Goal: Transaction & Acquisition: Purchase product/service

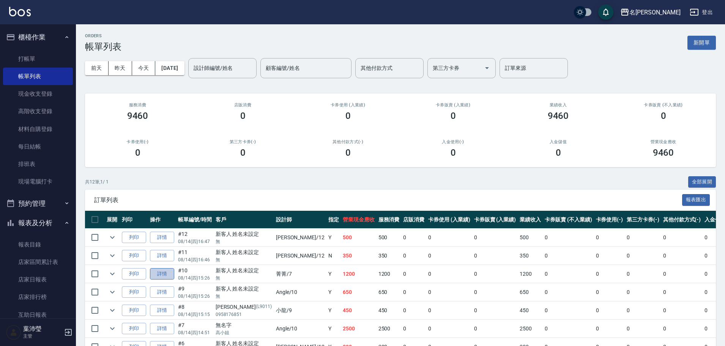
click at [169, 274] on link "詳情" at bounding box center [162, 274] width 24 height 12
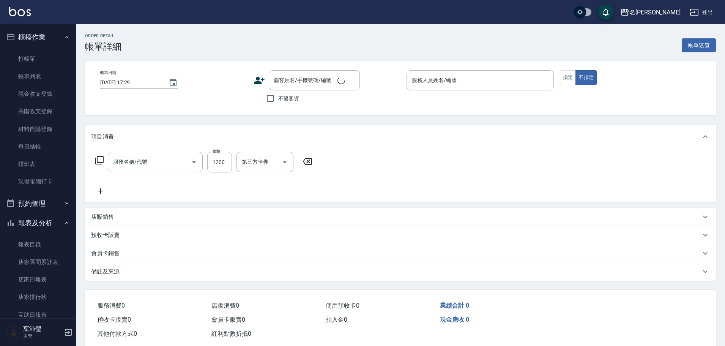
type input "頭皮全療程(102)"
type input "[DATE] 15:26"
type input "菁菁-7"
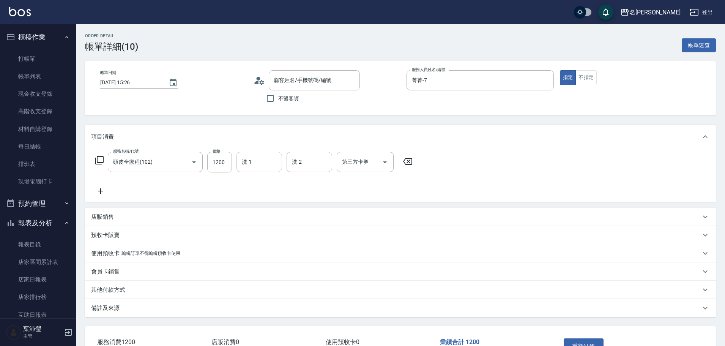
type input "新客人 姓名未設定/無/null"
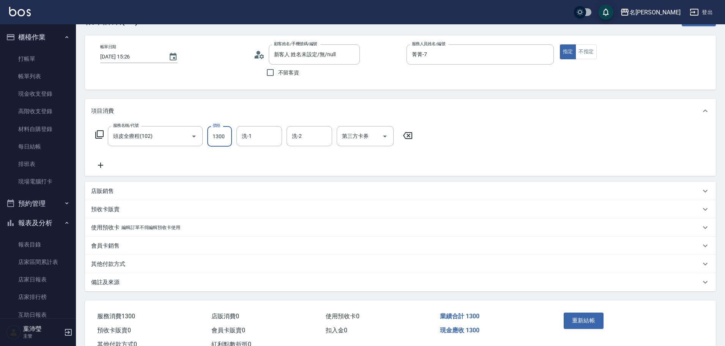
scroll to position [53, 0]
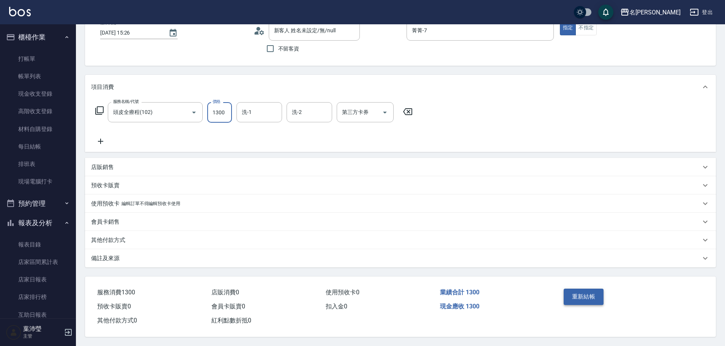
type input "1300"
click at [584, 294] on button "重新結帳" at bounding box center [584, 297] width 40 height 16
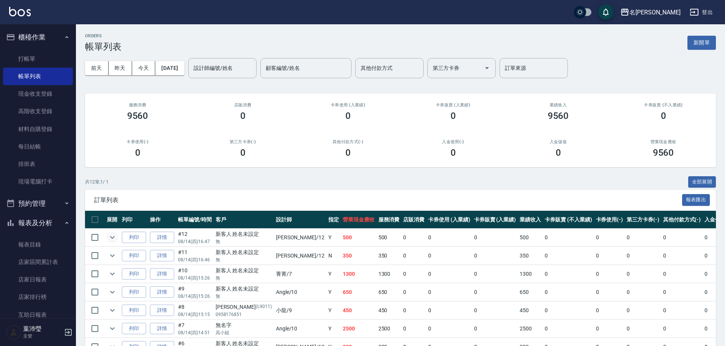
click at [114, 240] on icon "expand row" at bounding box center [112, 237] width 9 height 9
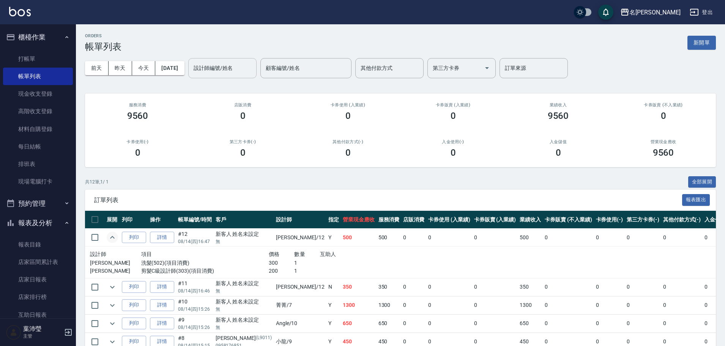
click at [212, 65] on input "設計師編號/姓名" at bounding box center [223, 68] width 62 height 13
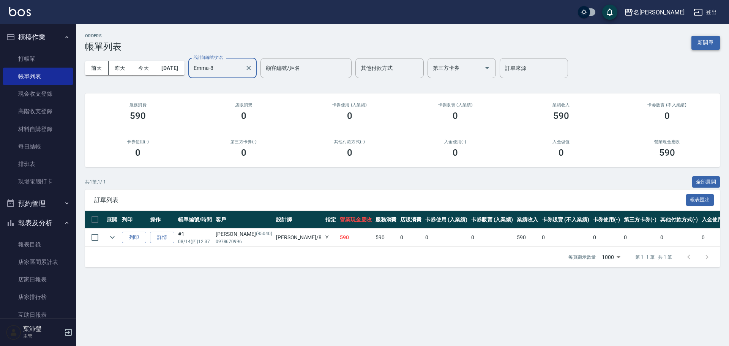
type input "Emma-8"
click at [706, 46] on button "新開單" at bounding box center [705, 43] width 28 height 14
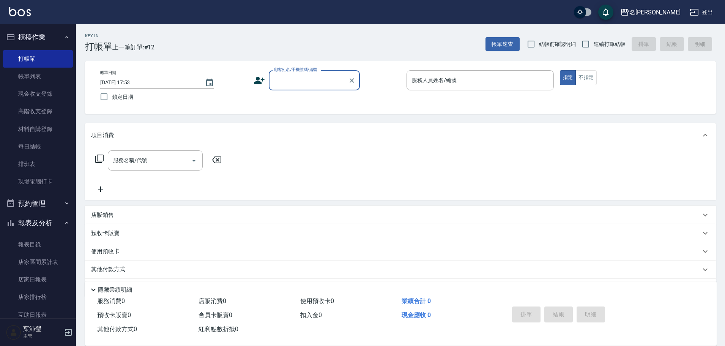
click at [300, 82] on input "顧客姓名/手機號碼/編號" at bounding box center [308, 80] width 73 height 13
drag, startPoint x: 296, startPoint y: 85, endPoint x: 261, endPoint y: 80, distance: 34.9
click at [261, 80] on div "顧客姓名/手機號碼/編號 xup6 顧客姓名/手機號碼/編號" at bounding box center [327, 80] width 147 height 20
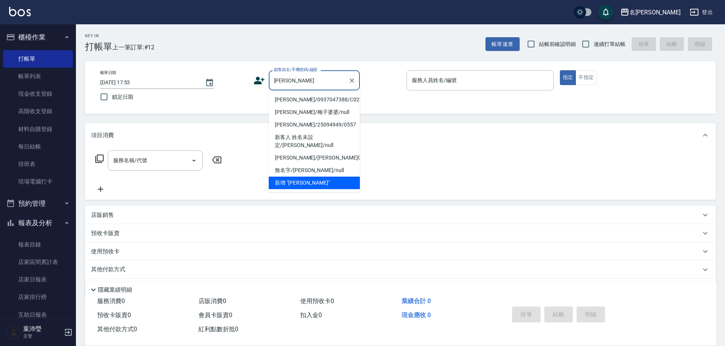
click at [305, 99] on li "[PERSON_NAME]/0937047388/C0236" at bounding box center [314, 99] width 91 height 13
type input "[PERSON_NAME]/0937047388/C0236"
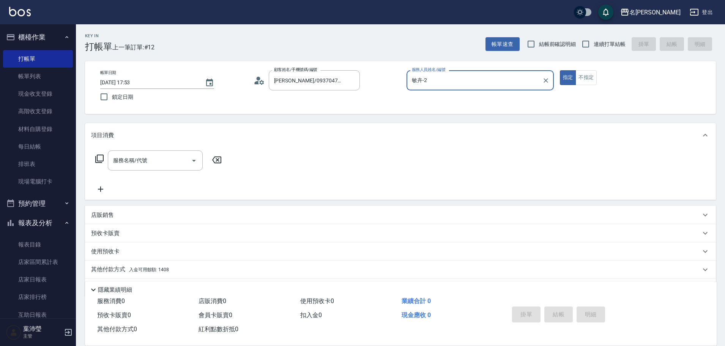
click at [464, 83] on input "敏卉-2" at bounding box center [474, 80] width 129 height 13
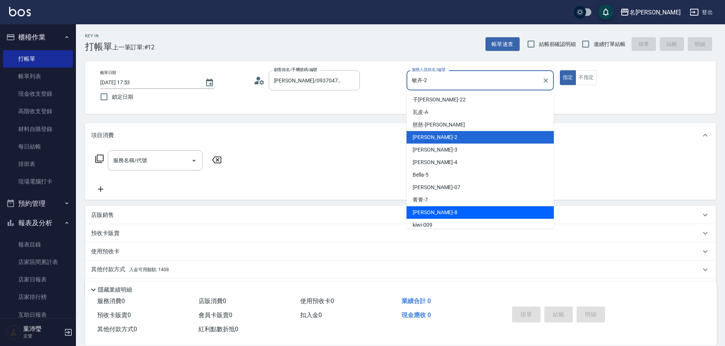
drag, startPoint x: 439, startPoint y: 210, endPoint x: 394, endPoint y: 200, distance: 46.0
click at [438, 210] on div "Emma -8" at bounding box center [480, 212] width 147 height 13
type input "Emma-8"
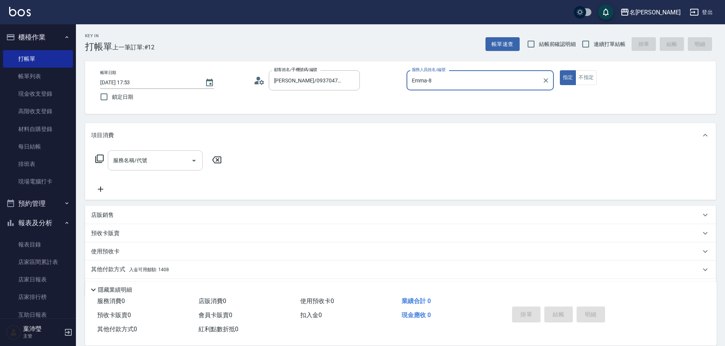
click at [150, 153] on div "服務名稱/代號" at bounding box center [155, 160] width 95 height 20
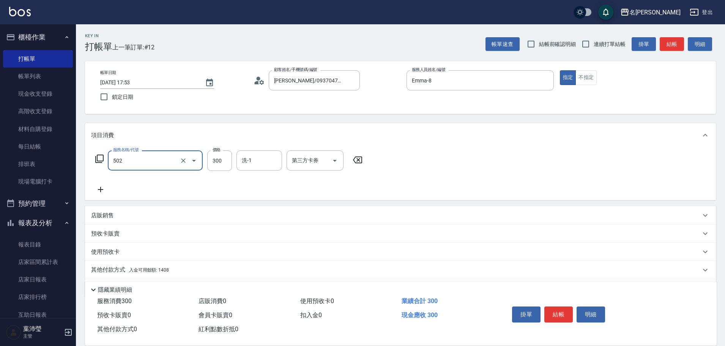
type input "洗髮(502)"
click at [565, 307] on button "結帳" at bounding box center [558, 314] width 28 height 16
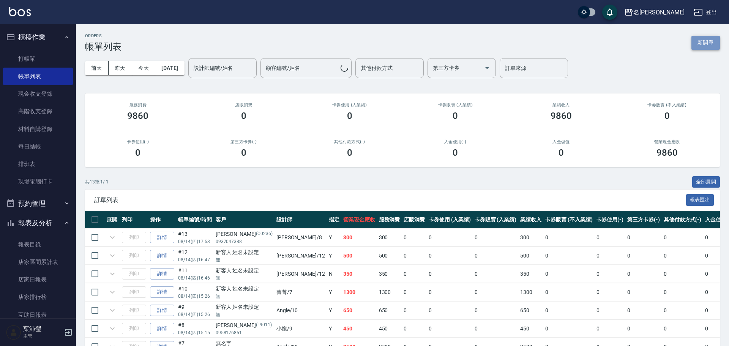
click at [710, 45] on button "新開單" at bounding box center [705, 43] width 28 height 14
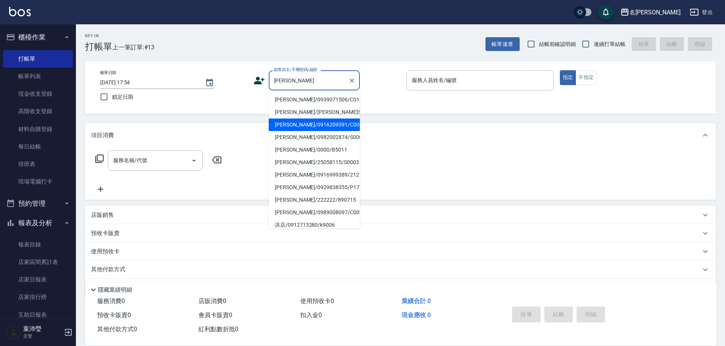
click at [314, 128] on li "[PERSON_NAME]/0916209391/C0062" at bounding box center [314, 124] width 91 height 13
type input "[PERSON_NAME]/0916209391/C0062"
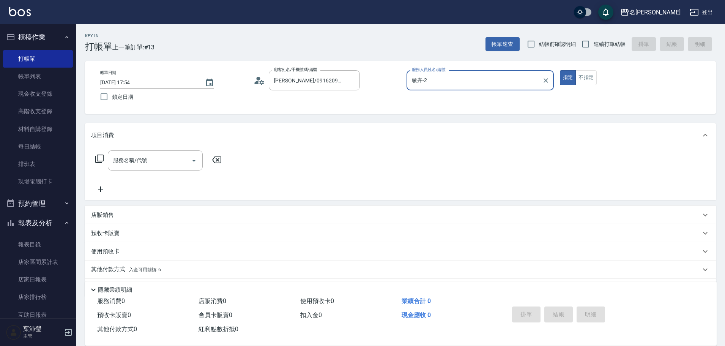
click at [432, 83] on input "敏卉-2" at bounding box center [474, 80] width 129 height 13
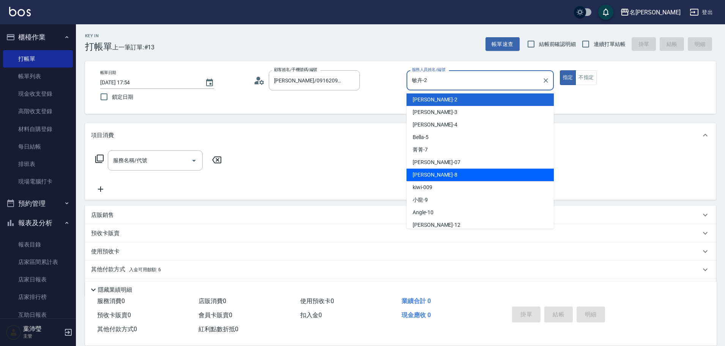
click at [430, 172] on span "Emma -8" at bounding box center [435, 175] width 45 height 8
type input "Emma-8"
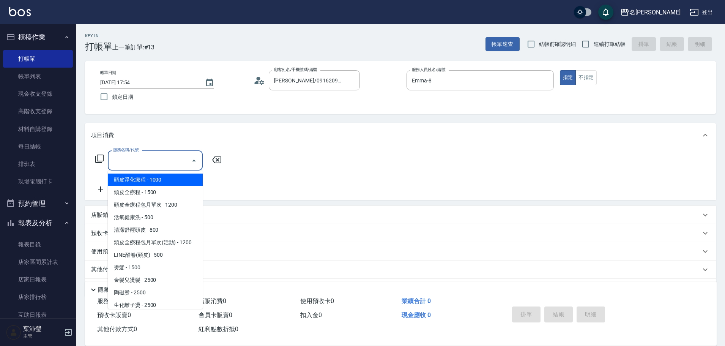
click at [170, 165] on input "服務名稱/代號" at bounding box center [149, 160] width 77 height 13
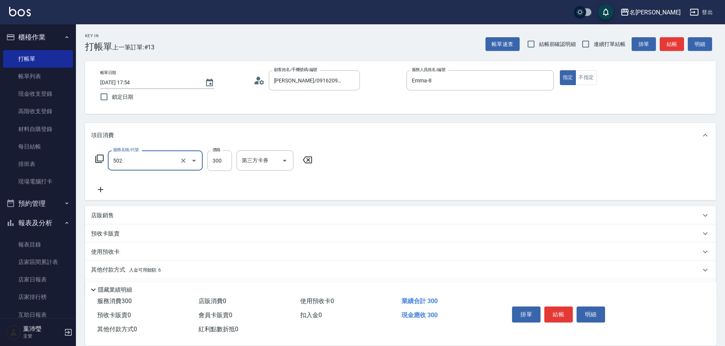
type input "洗髮(502)"
type input "小龍-9"
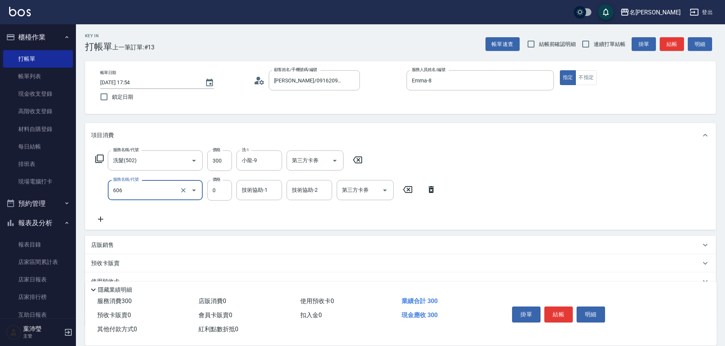
type input "蠟菊.魚子.磷脂.花儷.鑽石護髮(套餐)(606)"
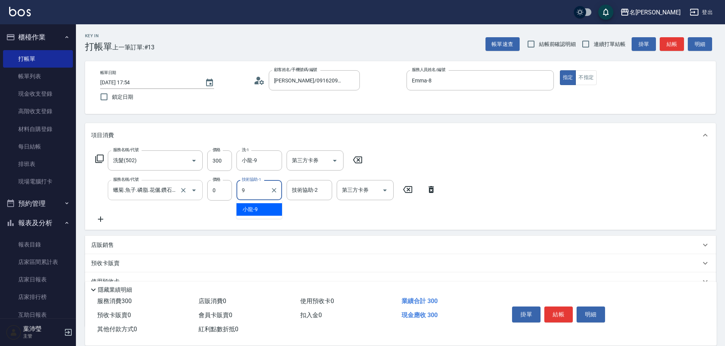
type input "小龍-9"
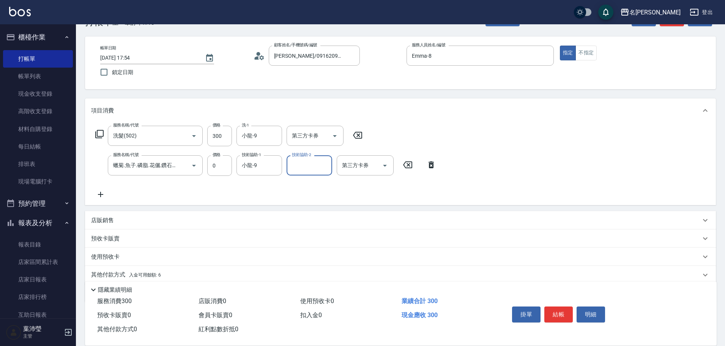
scroll to position [38, 0]
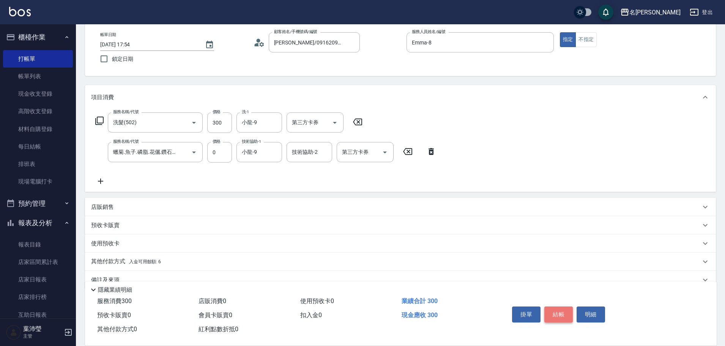
click at [557, 314] on button "結帳" at bounding box center [558, 314] width 28 height 16
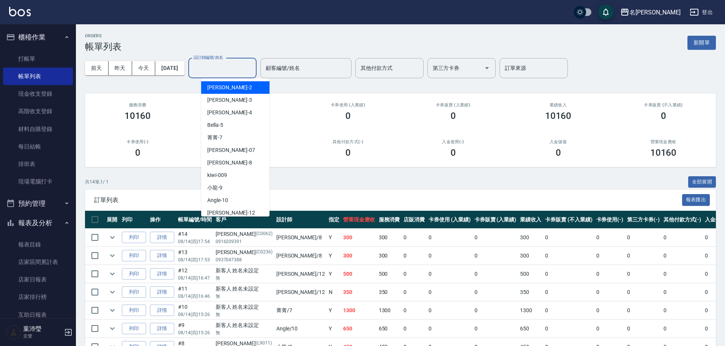
click at [239, 65] on input "設計師編號/姓名" at bounding box center [223, 68] width 62 height 13
click at [710, 42] on button "新開單" at bounding box center [702, 43] width 28 height 14
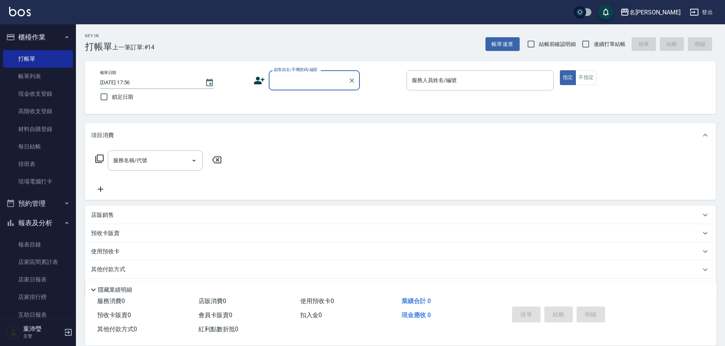
click at [305, 83] on input "顧客姓名/手機號碼/編號" at bounding box center [308, 80] width 73 height 13
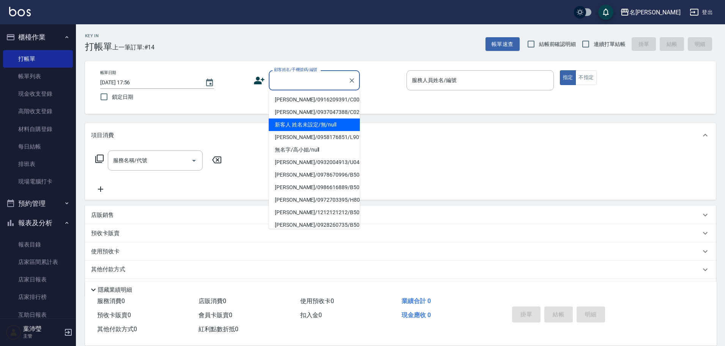
click at [336, 121] on li "新客人 姓名未設定/無/null" at bounding box center [314, 124] width 91 height 13
type input "新客人 姓名未設定/無/null"
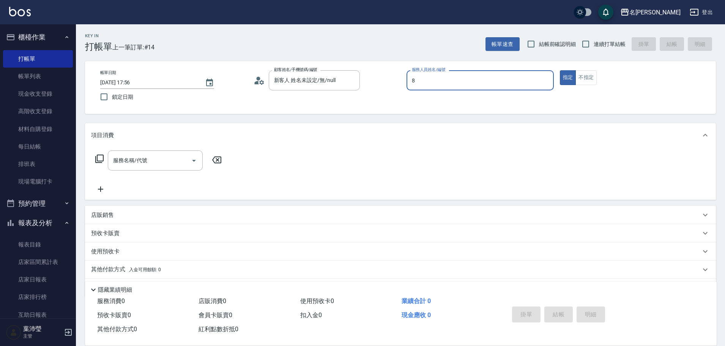
type input "Emma-8"
type button "true"
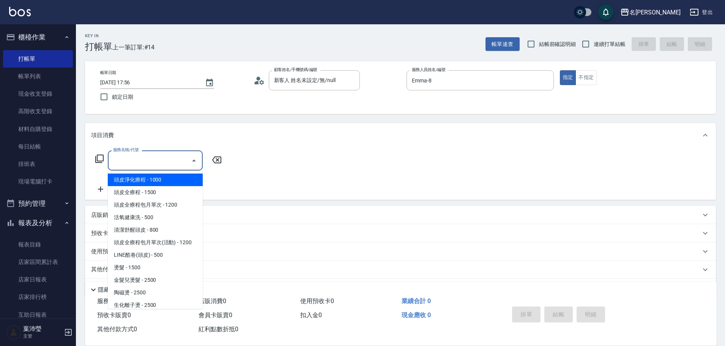
click at [149, 163] on input "服務名稱/代號" at bounding box center [149, 160] width 77 height 13
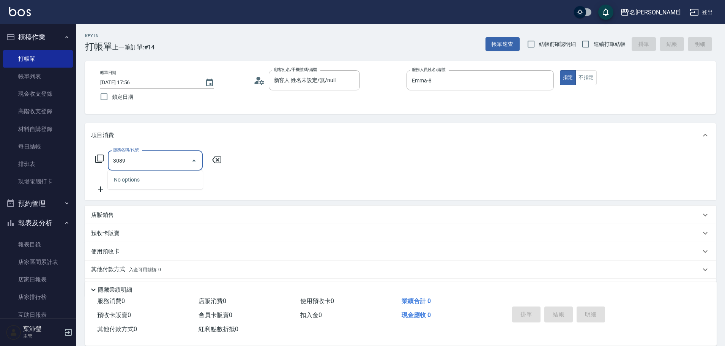
drag, startPoint x: 137, startPoint y: 162, endPoint x: 90, endPoint y: 165, distance: 47.2
click at [90, 165] on div "服務名稱/代號 3089 服務名稱/代號" at bounding box center [400, 173] width 631 height 52
drag, startPoint x: 131, startPoint y: 159, endPoint x: 122, endPoint y: 160, distance: 8.5
click at [122, 160] on input "3089" at bounding box center [149, 160] width 77 height 13
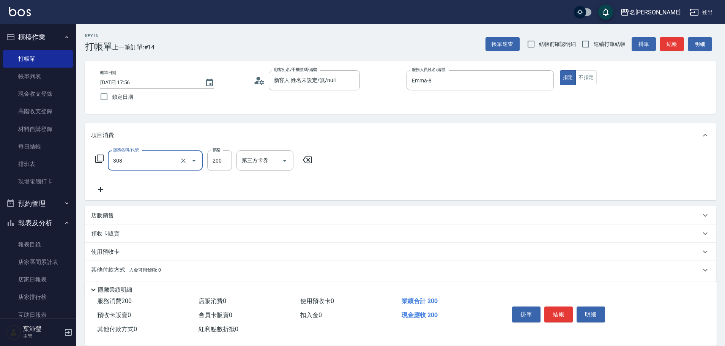
type input "學生剪髮(UP)(308)"
type input "250"
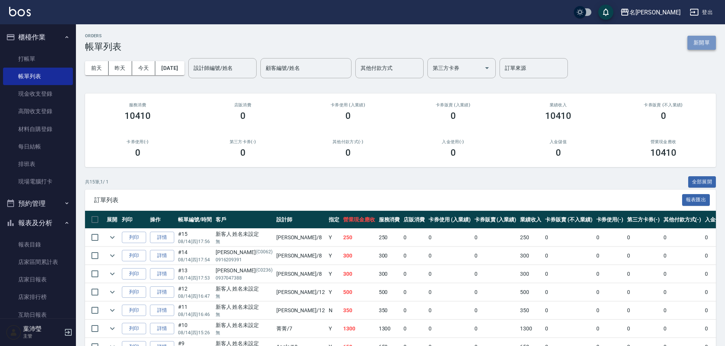
click at [712, 44] on button "新開單" at bounding box center [702, 43] width 28 height 14
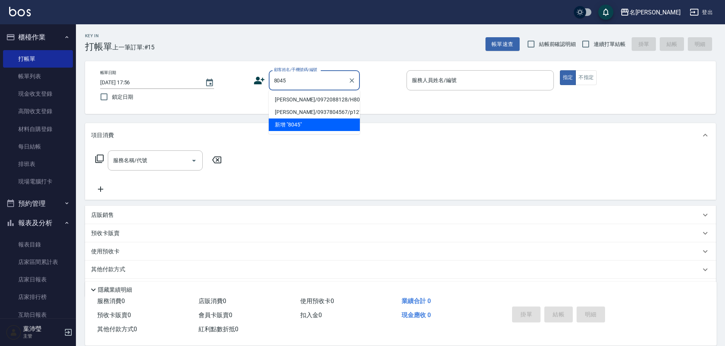
click at [285, 97] on li "[PERSON_NAME]/0972088128/H8045" at bounding box center [314, 99] width 91 height 13
type input "[PERSON_NAME]/0972088128/H8045"
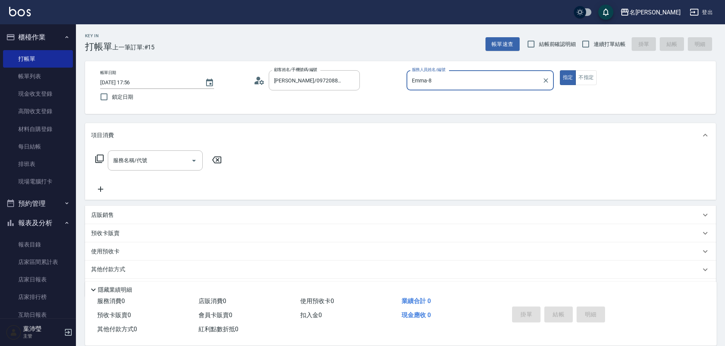
type input "Emma-8"
click at [148, 155] on input "服務名稱/代號" at bounding box center [149, 160] width 77 height 13
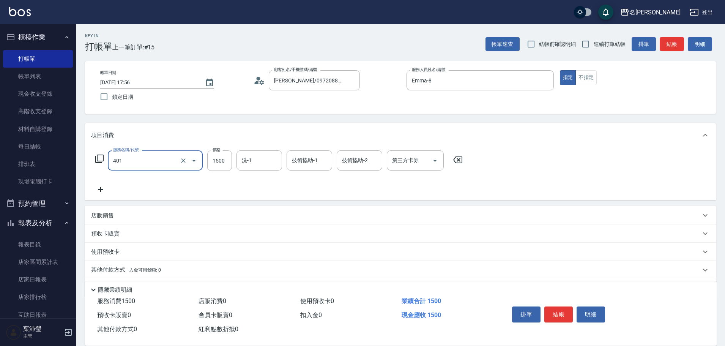
type input "染髮(401)"
type input "1200"
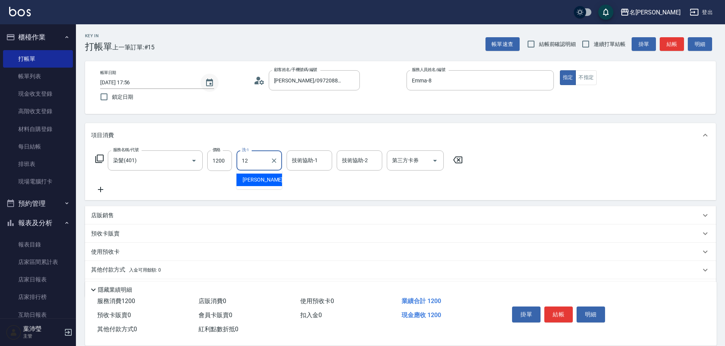
type input "[PERSON_NAME]-12"
click at [303, 170] on div "技術協助-1" at bounding box center [310, 160] width 46 height 20
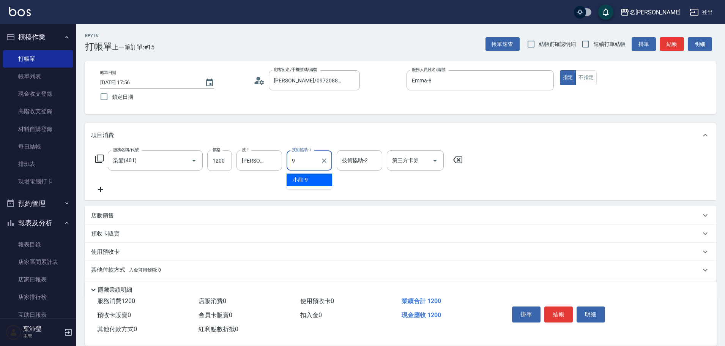
type input "小龍-9"
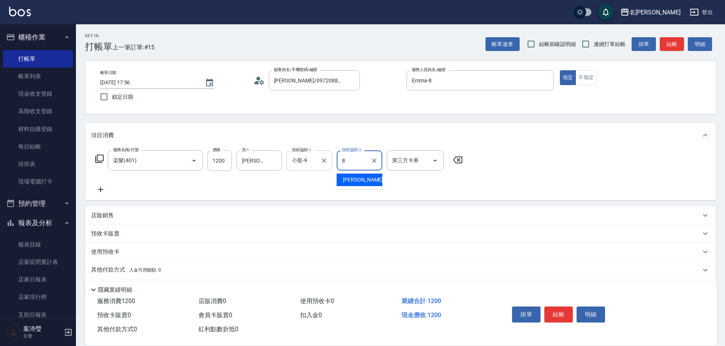
type input "Emma-8"
click at [124, 217] on div "店販銷售" at bounding box center [396, 215] width 610 height 8
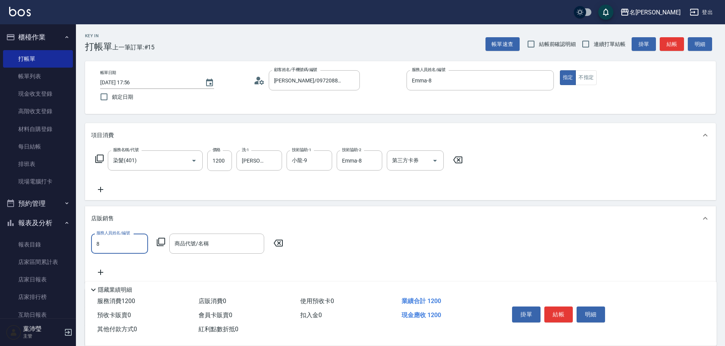
type input "Emma-8"
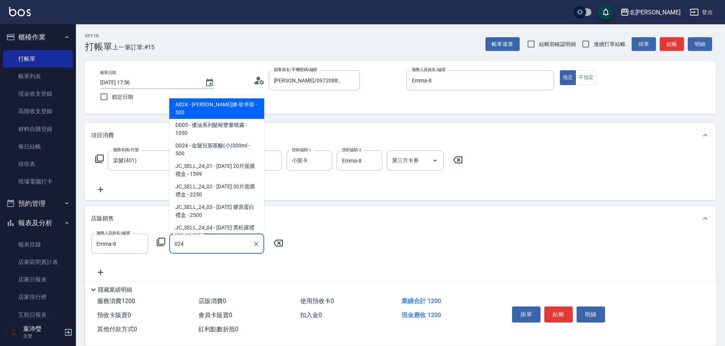
type input "威娜-歌蒂新"
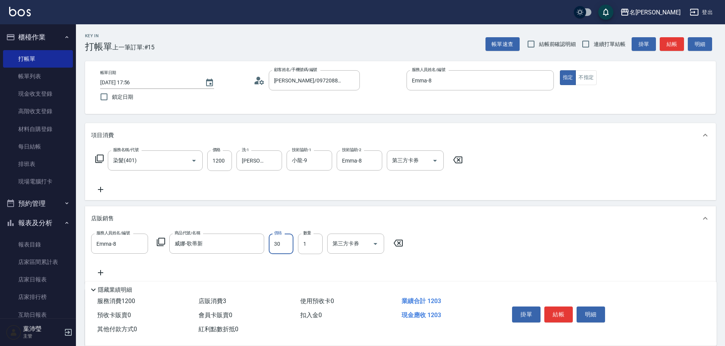
type input "300"
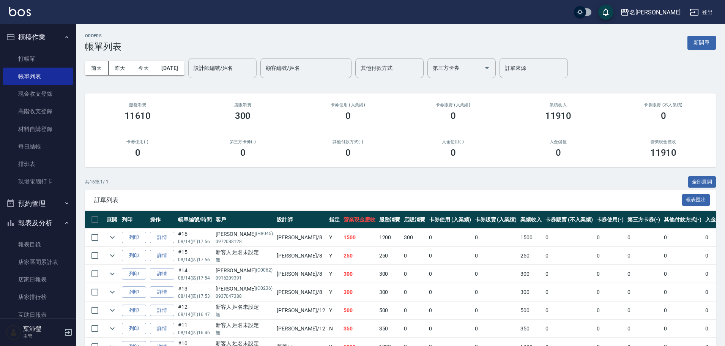
click at [253, 68] on input "設計師編號/姓名" at bounding box center [223, 68] width 62 height 13
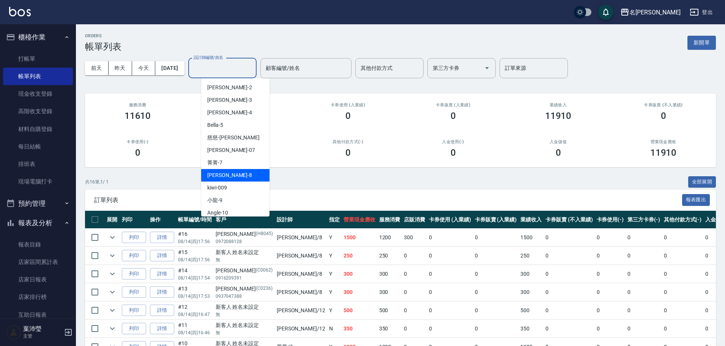
click at [231, 175] on div "Emma -8" at bounding box center [235, 175] width 68 height 13
type input "Emma-8"
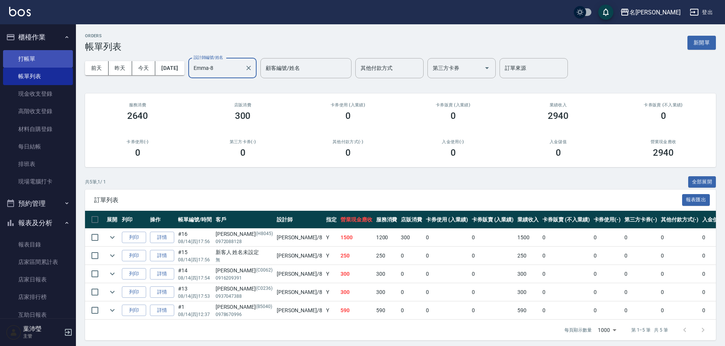
click at [35, 66] on link "打帳單" at bounding box center [38, 58] width 70 height 17
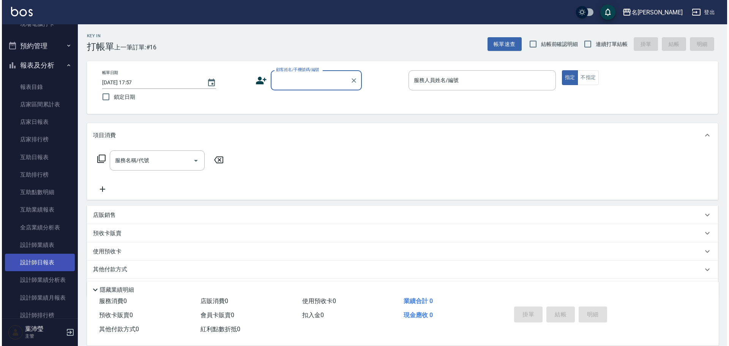
scroll to position [228, 0]
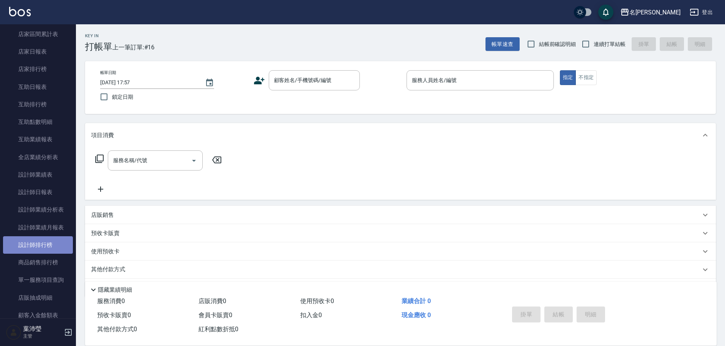
click at [38, 246] on link "設計師排行榜" at bounding box center [38, 244] width 70 height 17
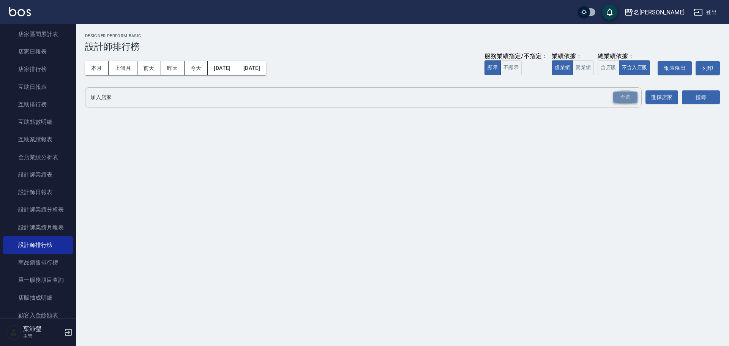
click at [634, 101] on div "全選" at bounding box center [625, 98] width 24 height 12
click at [694, 98] on button "搜尋" at bounding box center [701, 98] width 38 height 14
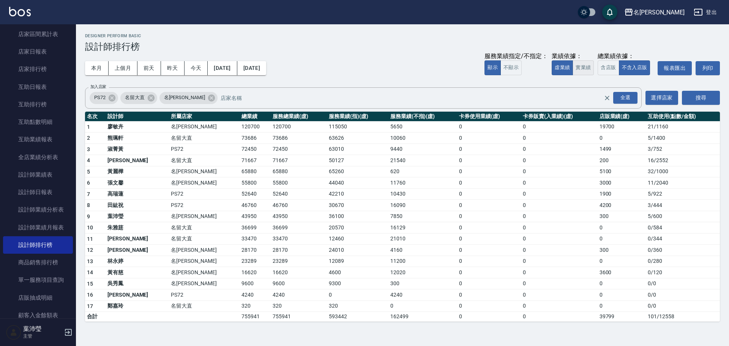
click at [588, 64] on button "實業績" at bounding box center [583, 67] width 21 height 15
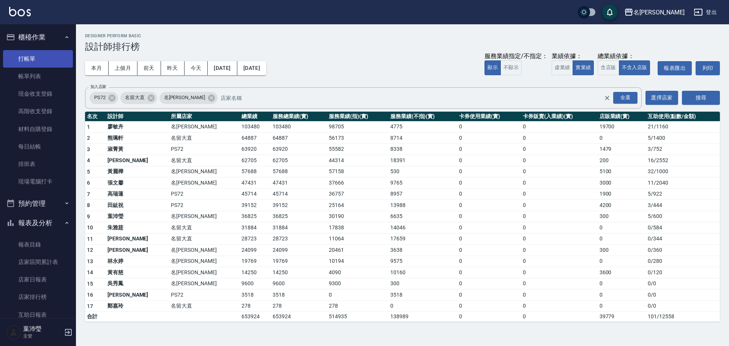
click at [33, 59] on link "打帳單" at bounding box center [38, 58] width 70 height 17
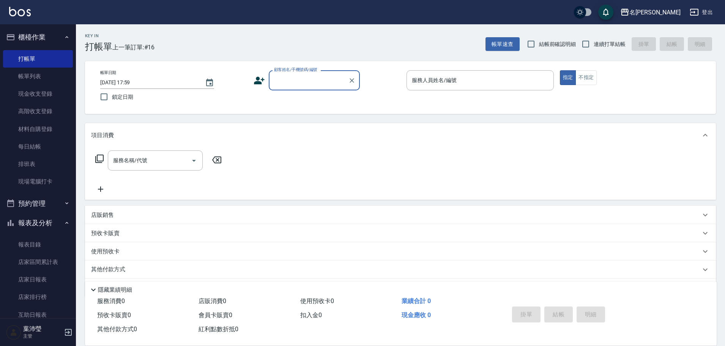
click at [508, 294] on div "掛單 結帳 明細" at bounding box center [604, 315] width 208 height 42
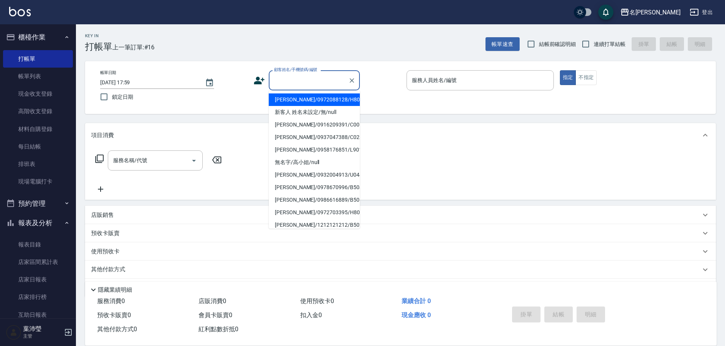
click at [318, 78] on input "顧客姓名/手機號碼/編號" at bounding box center [308, 80] width 73 height 13
click at [326, 112] on li "新客人 姓名未設定/無/null" at bounding box center [314, 112] width 91 height 13
type input "新客人 姓名未設定/無/null"
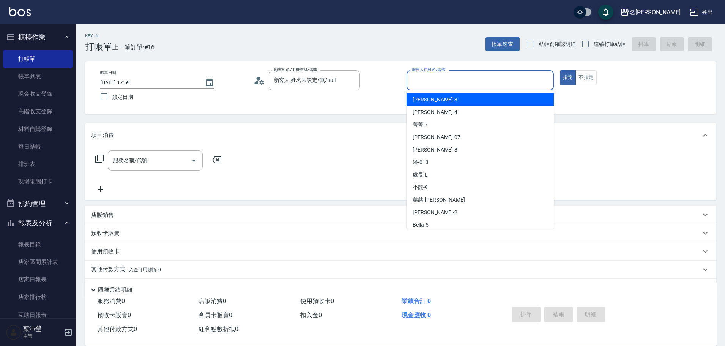
click at [439, 79] on input "服務人員姓名/編號" at bounding box center [480, 80] width 140 height 13
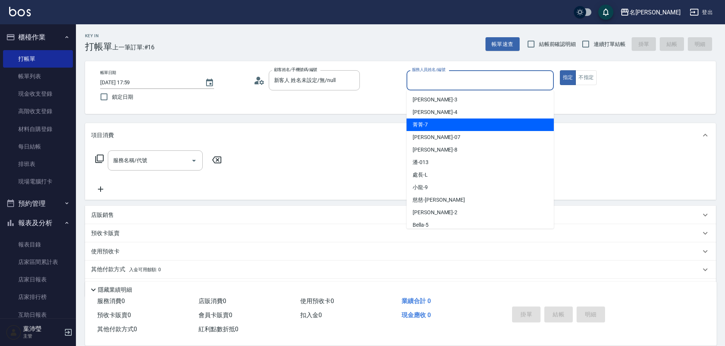
click at [445, 128] on div "菁菁 -7" at bounding box center [480, 124] width 147 height 13
type input "菁菁-7"
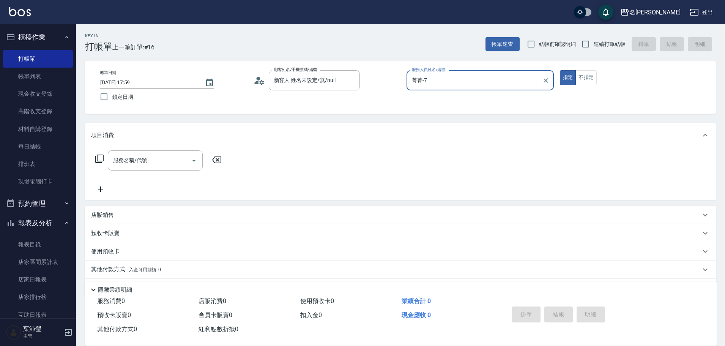
click at [101, 157] on icon at bounding box center [99, 158] width 9 height 9
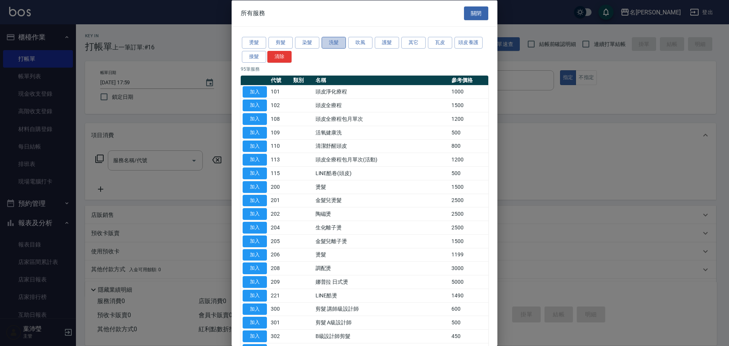
click at [328, 46] on button "洗髮" at bounding box center [334, 43] width 24 height 12
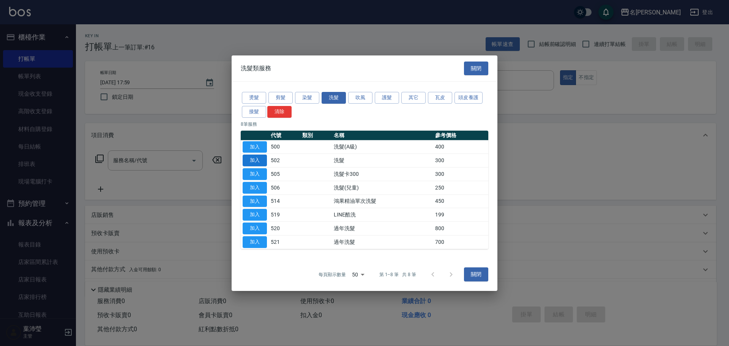
click at [254, 158] on button "加入" at bounding box center [255, 161] width 24 height 12
type input "洗髮(502)"
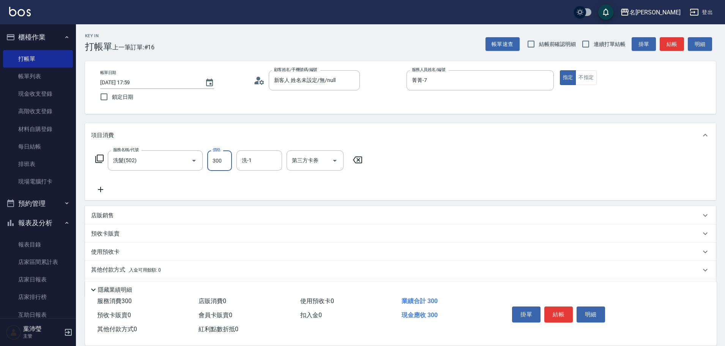
drag, startPoint x: 222, startPoint y: 161, endPoint x: 214, endPoint y: 166, distance: 9.7
click at [222, 161] on input "300" at bounding box center [219, 160] width 25 height 21
type input "320"
click at [557, 312] on button "結帳" at bounding box center [558, 314] width 28 height 16
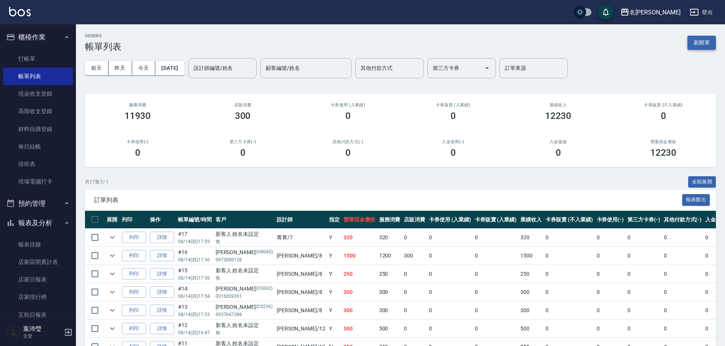
click at [701, 42] on button "新開單" at bounding box center [702, 43] width 28 height 14
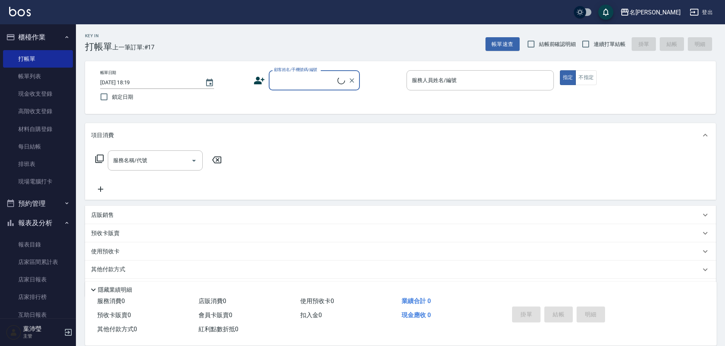
click at [305, 78] on input "顧客姓名/手機號碼/編號" at bounding box center [304, 80] width 65 height 13
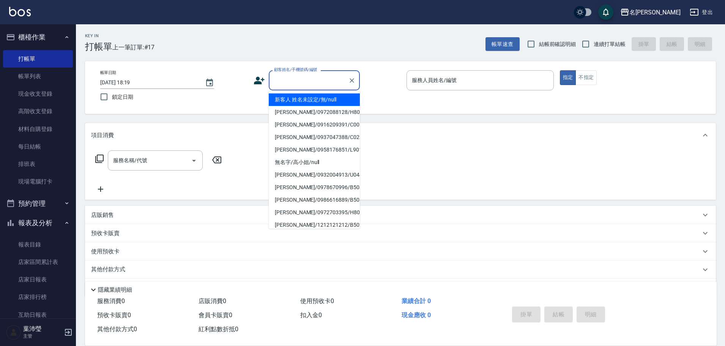
click at [300, 98] on li "新客人 姓名未設定/無/null" at bounding box center [314, 99] width 91 height 13
type input "新客人 姓名未設定/無/null"
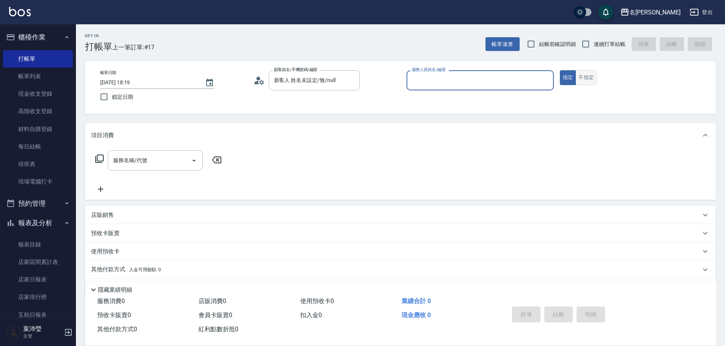
click at [586, 76] on button "不指定" at bounding box center [586, 77] width 21 height 15
click at [499, 77] on input "服務人員姓名/編號" at bounding box center [480, 80] width 140 height 13
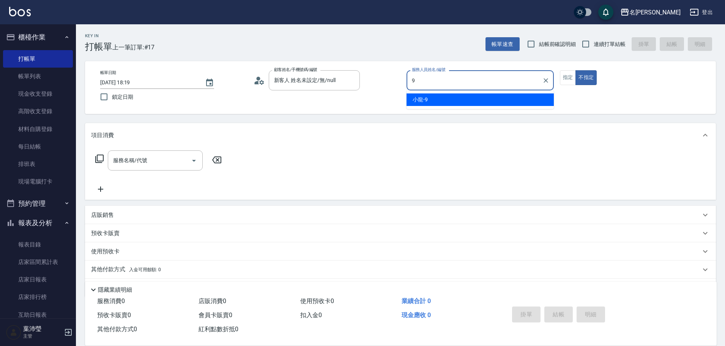
type input "小龍-9"
type button "false"
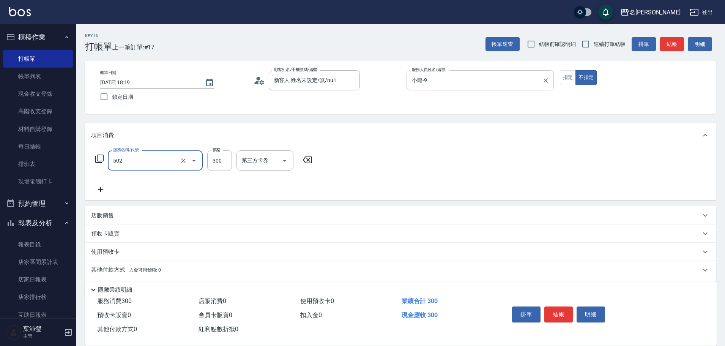
type input "洗髮(502)"
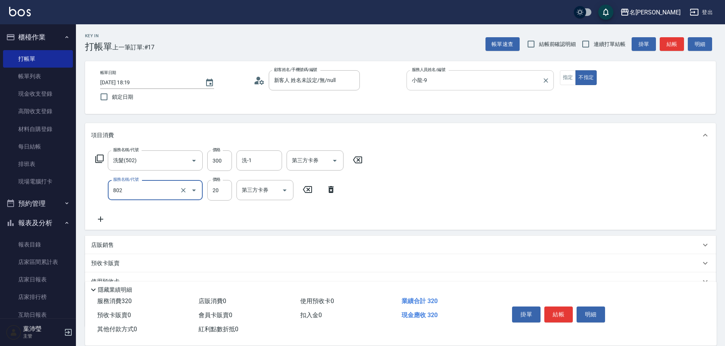
type input "潤絲(802)"
